Goal: Transaction & Acquisition: Purchase product/service

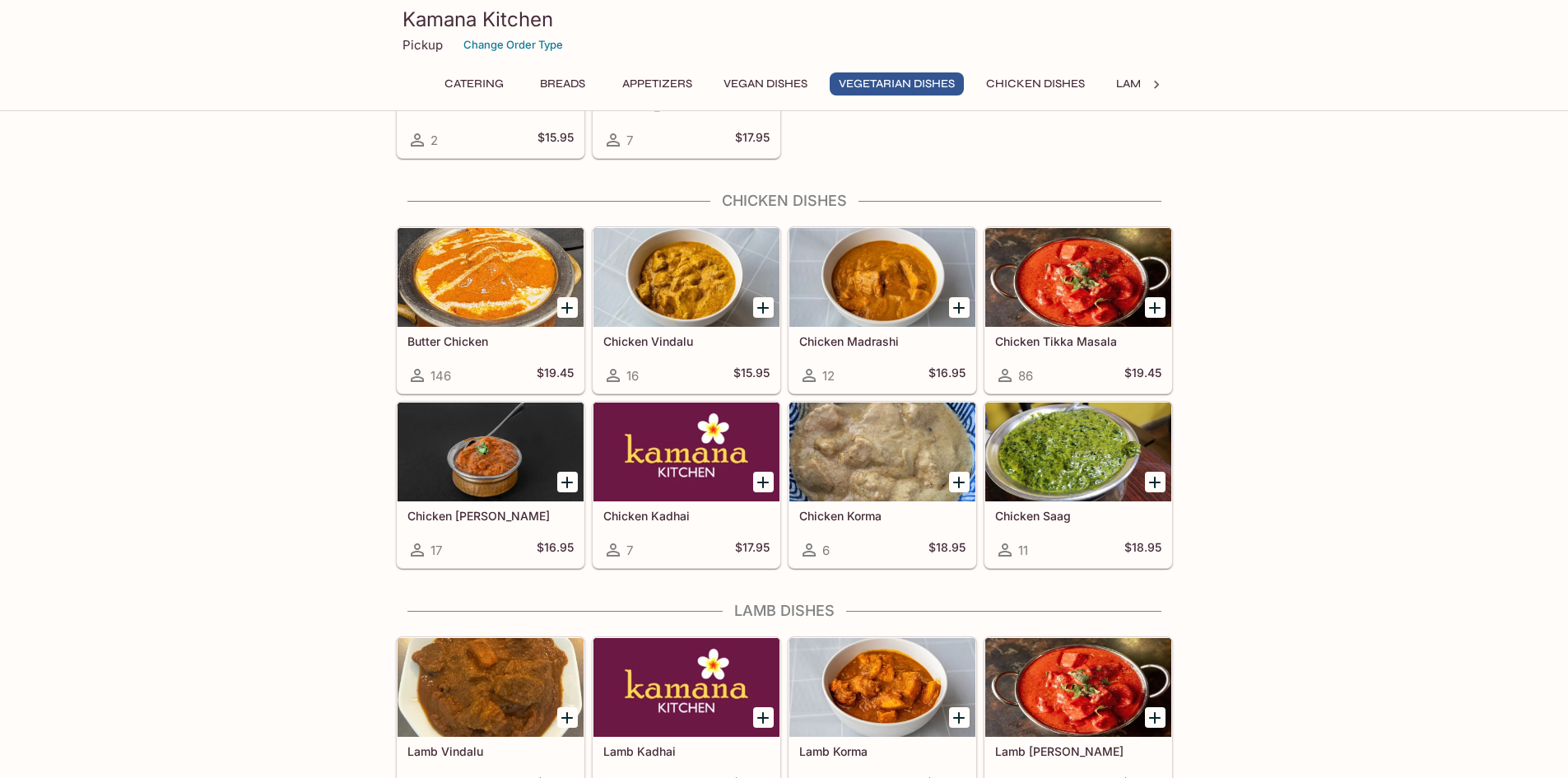
scroll to position [2882, 0]
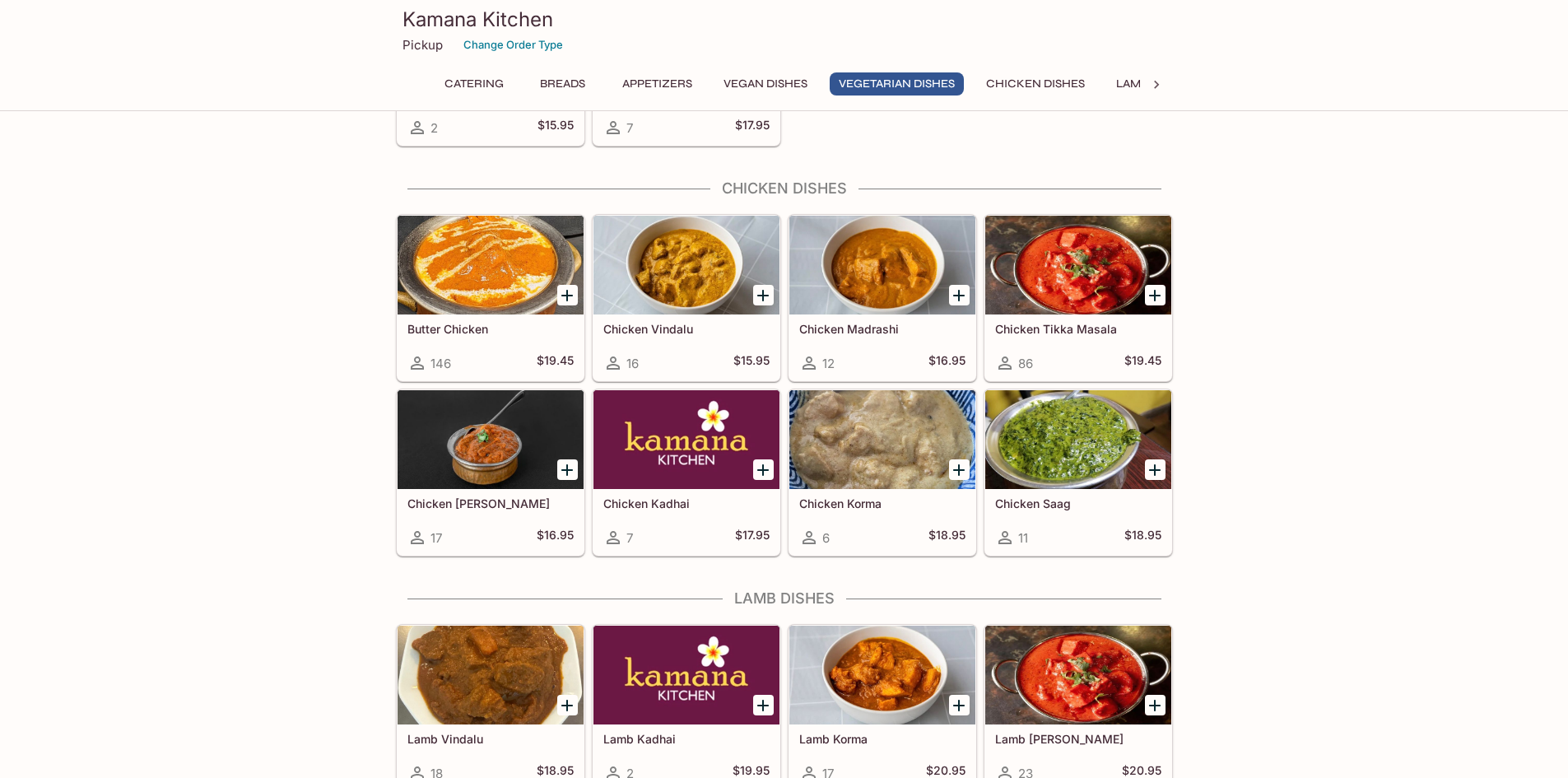
click at [1061, 280] on div at bounding box center [1078, 265] width 186 height 99
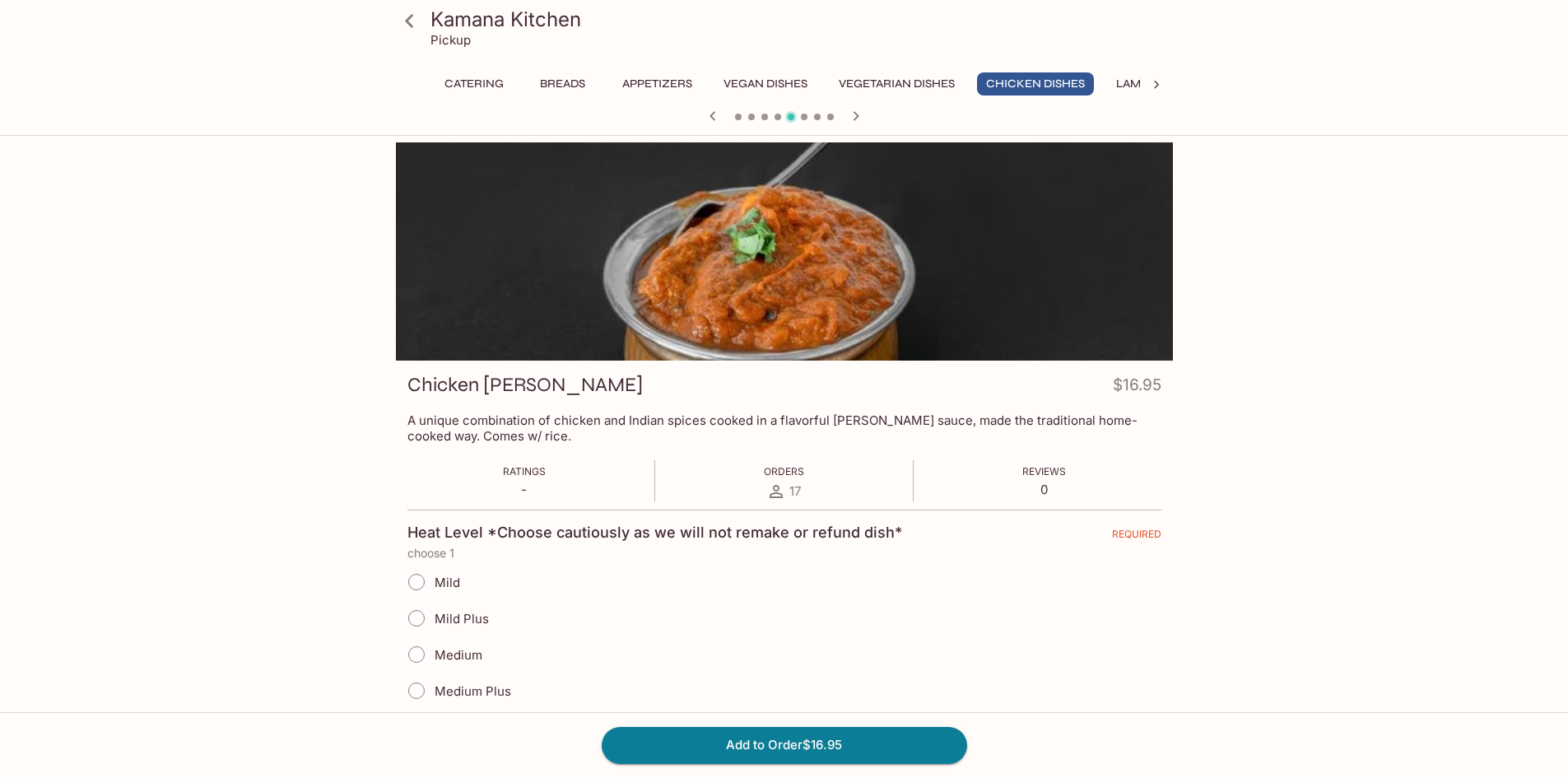
click at [1069, 352] on div at bounding box center [784, 251] width 777 height 218
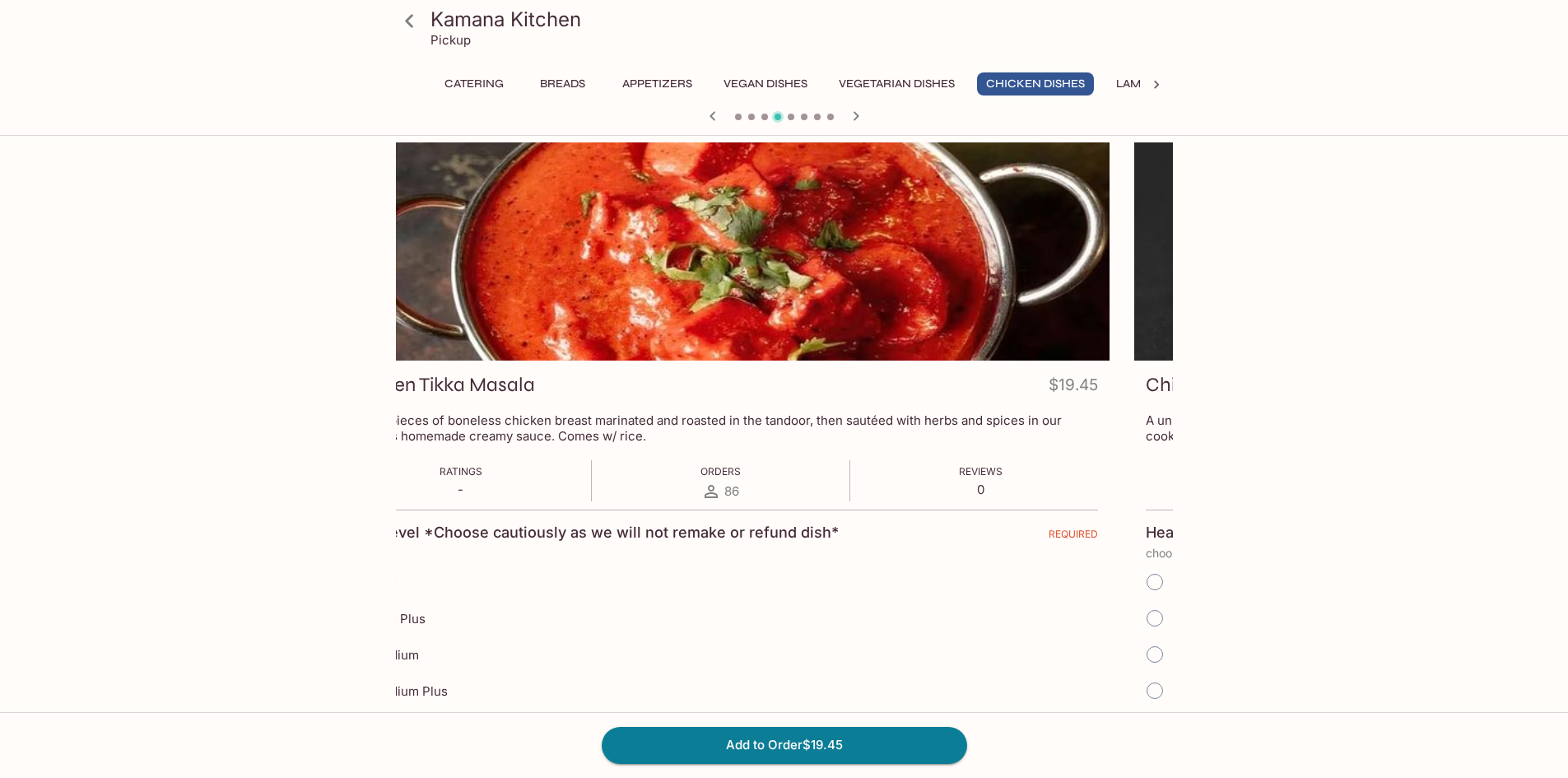
click at [873, 249] on div at bounding box center [720, 251] width 777 height 218
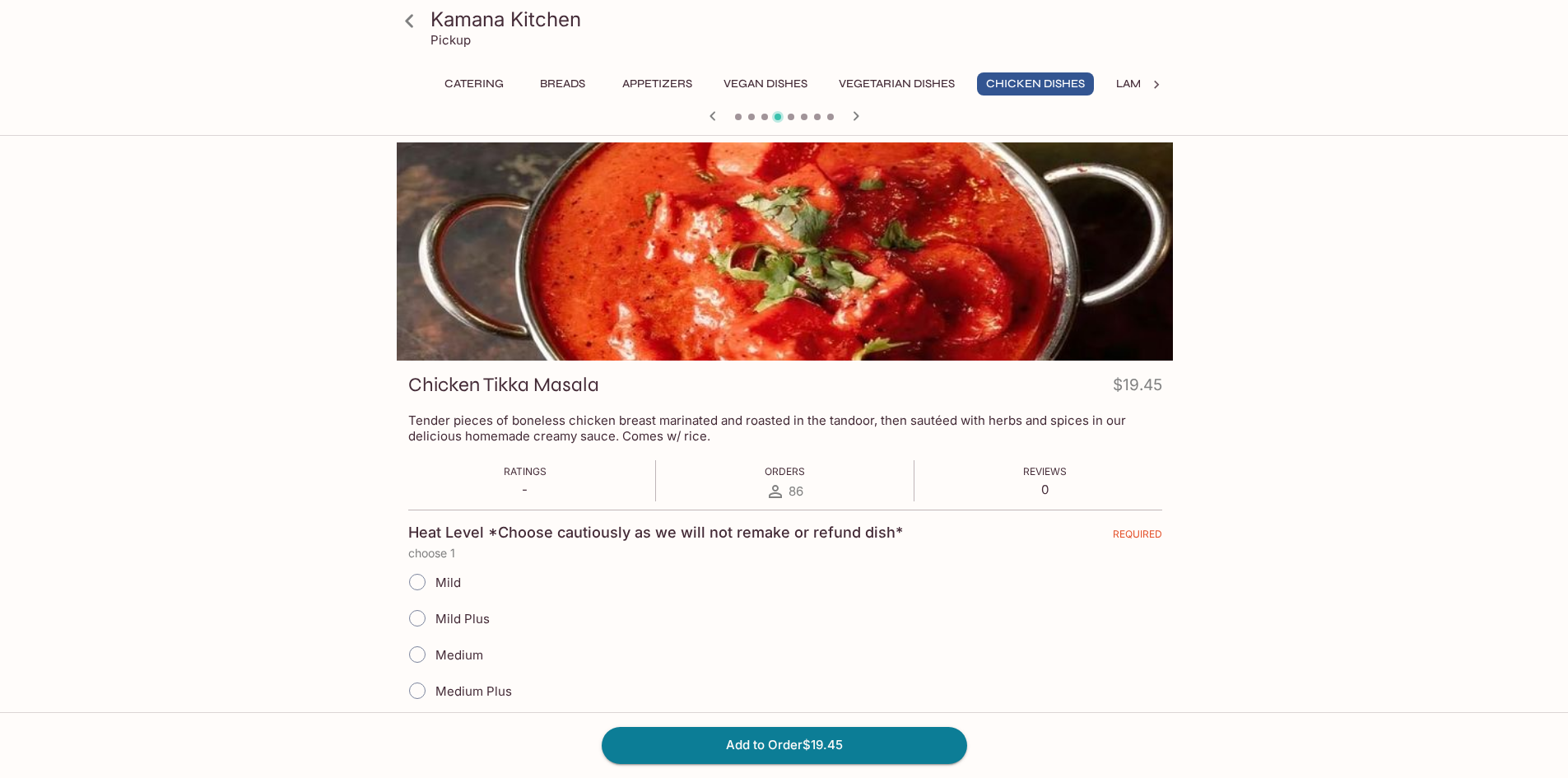
click at [864, 264] on div at bounding box center [784, 251] width 777 height 218
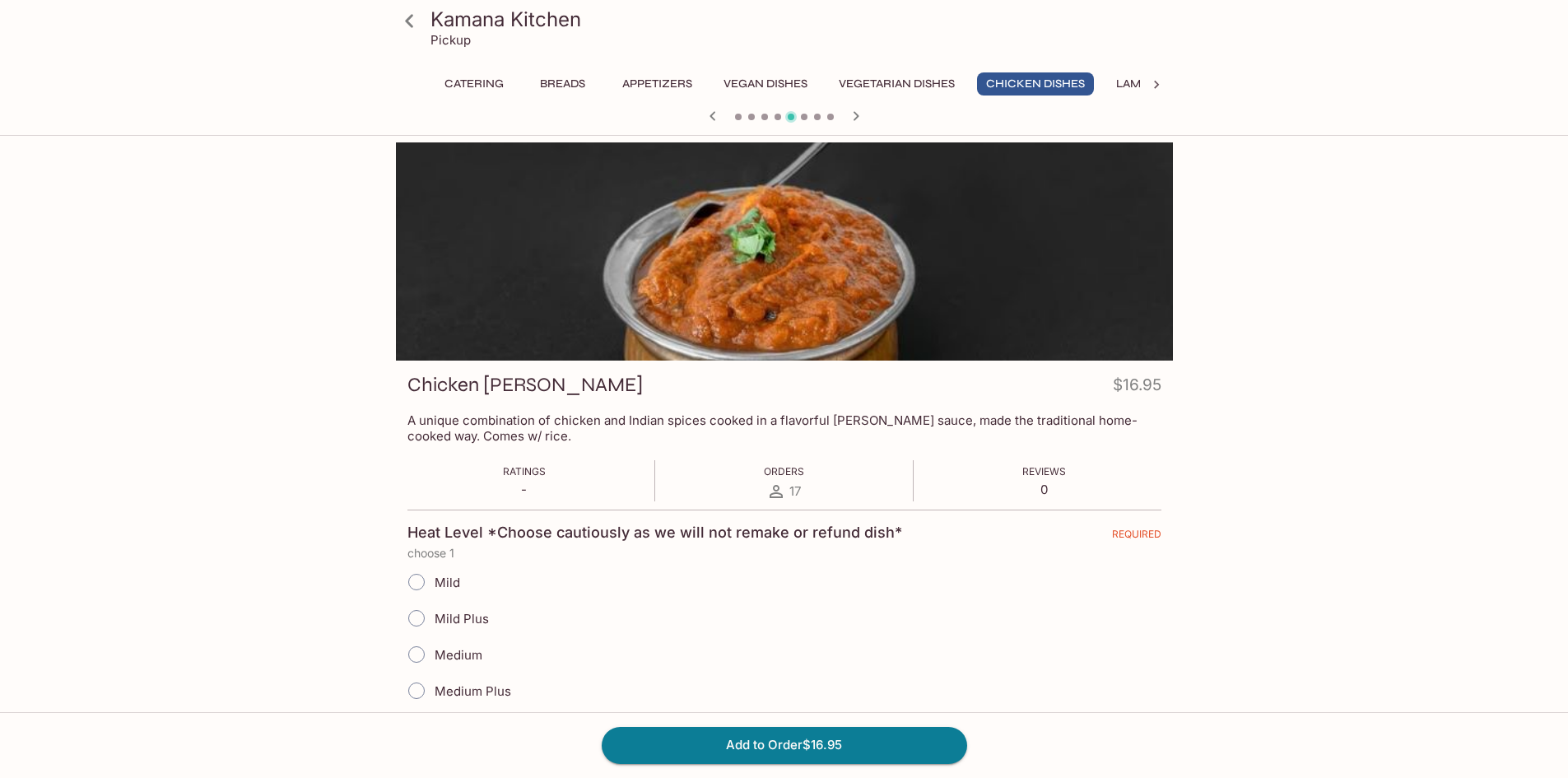
click at [749, 288] on div at bounding box center [784, 251] width 777 height 218
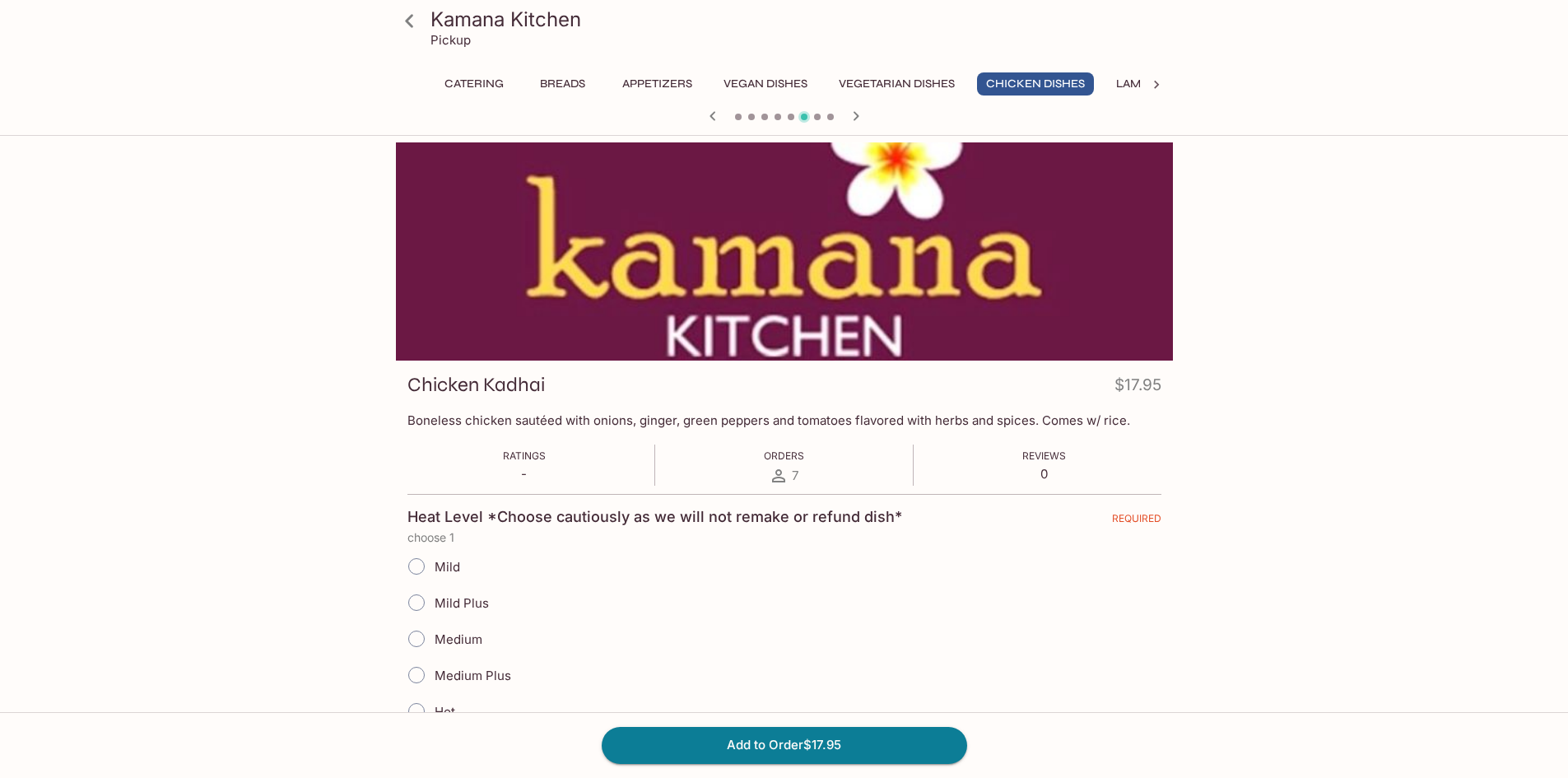
click at [784, 291] on div at bounding box center [784, 251] width 777 height 218
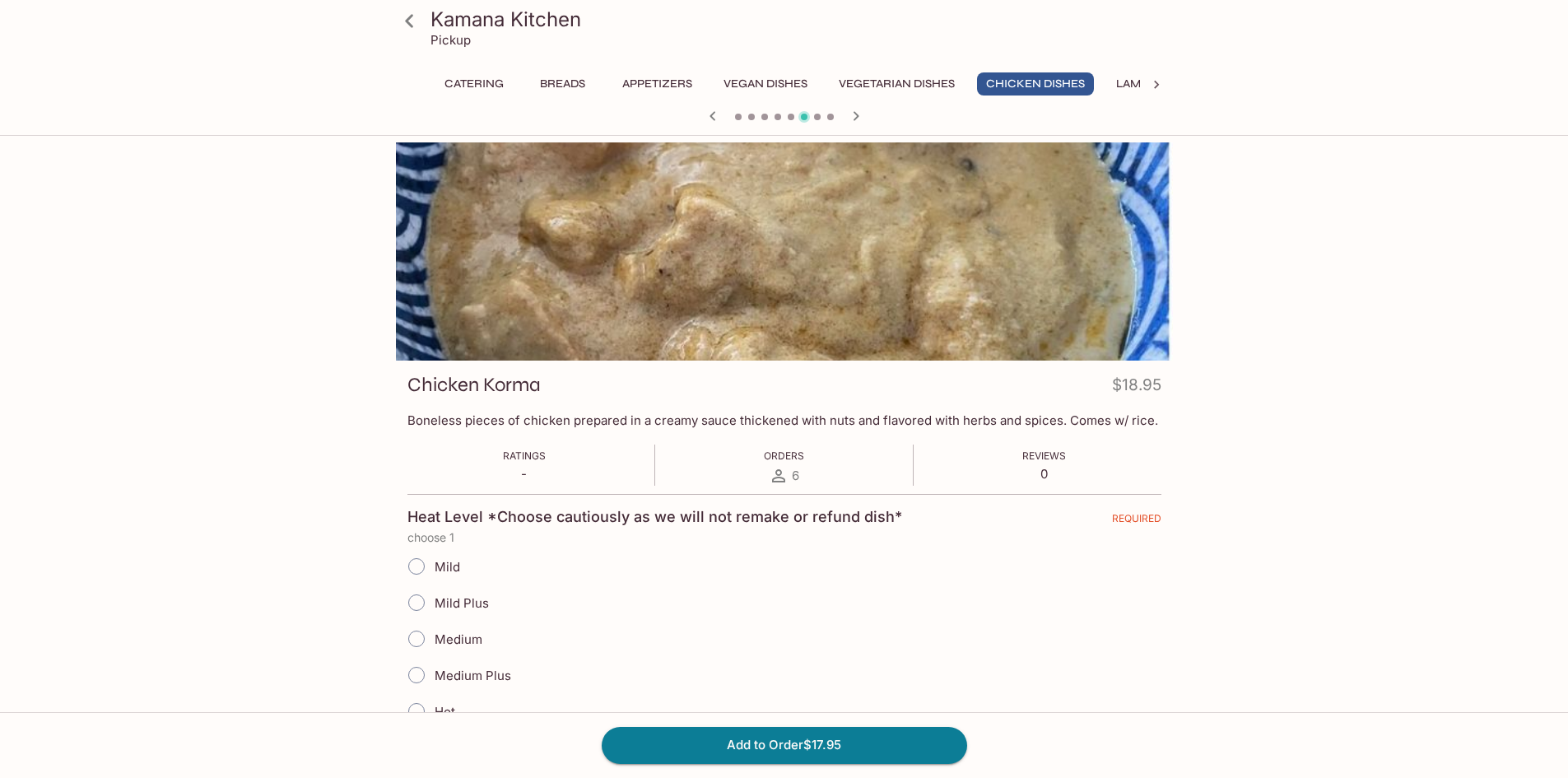
click at [875, 289] on div at bounding box center [784, 251] width 777 height 218
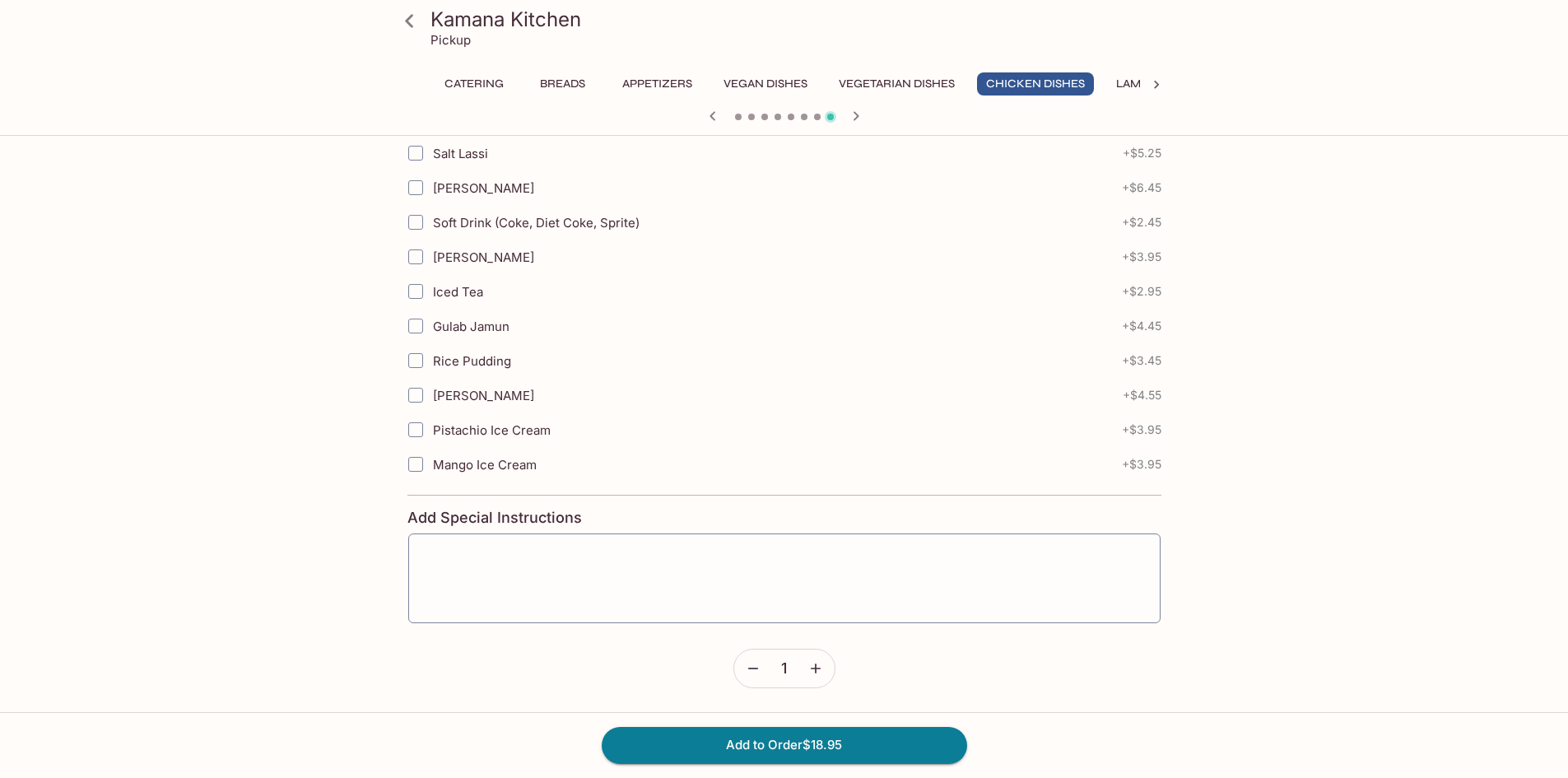
drag, startPoint x: 829, startPoint y: 465, endPoint x: 841, endPoint y: 442, distance: 25.9
